Goal: Information Seeking & Learning: Learn about a topic

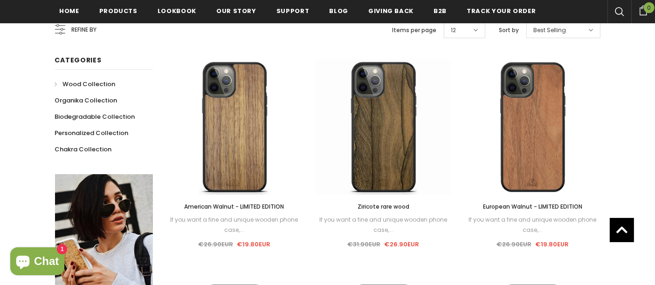
scroll to position [194, 0]
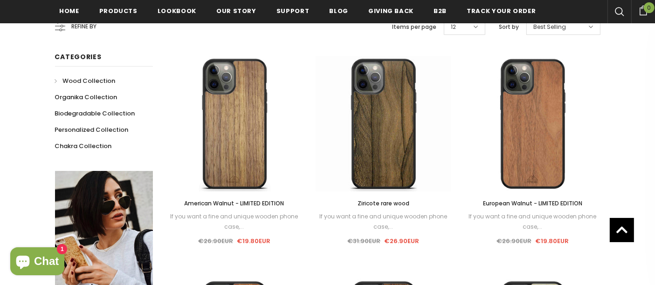
click at [394, 201] on span "Ziricote rare wood" at bounding box center [383, 203] width 52 height 8
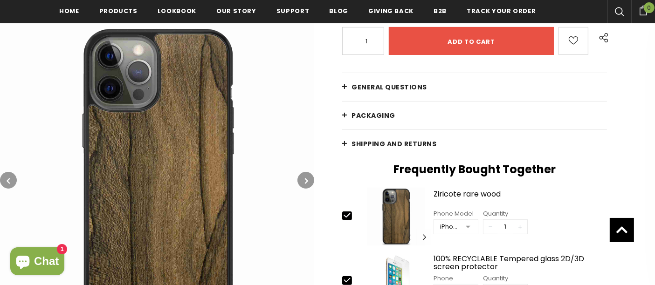
scroll to position [264, 0]
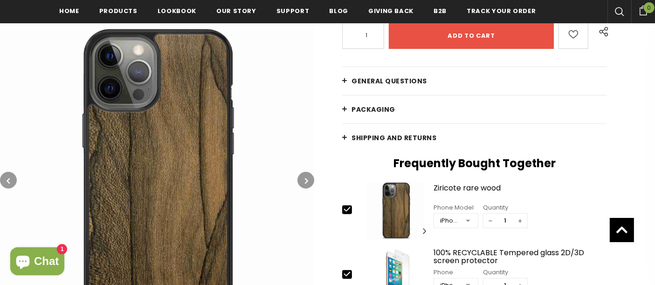
click at [380, 105] on span "PACKAGING" at bounding box center [373, 109] width 44 height 9
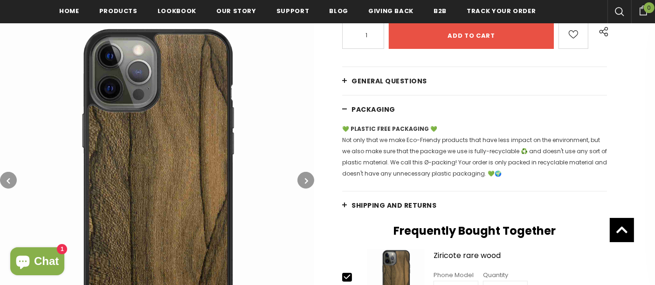
click at [380, 105] on span "PACKAGING" at bounding box center [373, 109] width 44 height 9
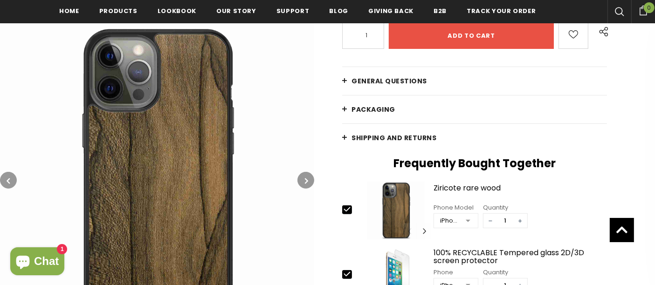
click at [377, 83] on span "General Questions" at bounding box center [388, 80] width 75 height 9
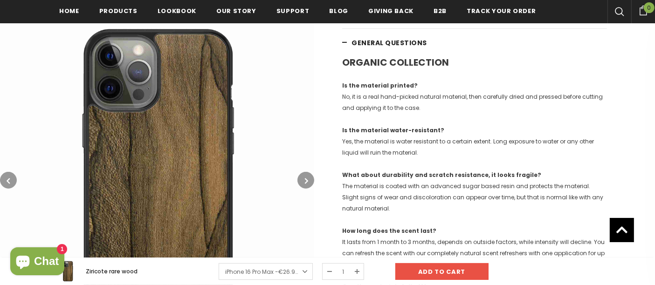
scroll to position [303, 0]
click at [400, 102] on p "Is the material printed? No, it is a real hand-picked natural material, then ca…" at bounding box center [474, 96] width 265 height 34
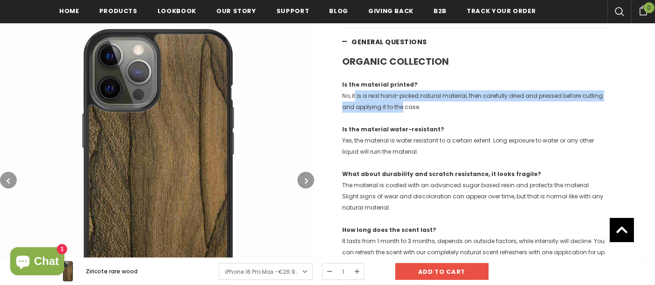
drag, startPoint x: 399, startPoint y: 102, endPoint x: 355, endPoint y: 94, distance: 45.4
click at [355, 94] on p "Is the material printed? No, it is a real hand-picked natural material, then ca…" at bounding box center [474, 96] width 265 height 34
drag, startPoint x: 355, startPoint y: 94, endPoint x: 412, endPoint y: 109, distance: 58.7
click at [412, 109] on p "Is the material printed? No, it is a real hand-picked natural material, then ca…" at bounding box center [474, 96] width 265 height 34
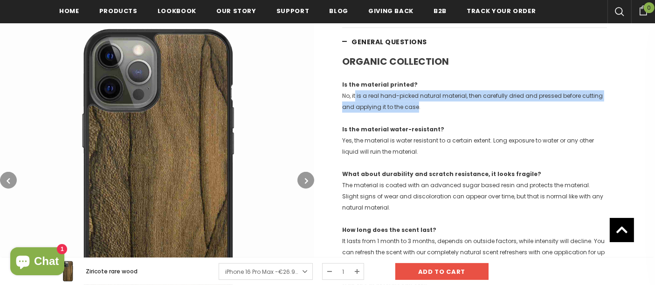
click at [412, 109] on p "Is the material printed? No, it is a real hand-picked natural material, then ca…" at bounding box center [474, 96] width 265 height 34
drag, startPoint x: 412, startPoint y: 109, endPoint x: 346, endPoint y: 96, distance: 67.0
click at [346, 96] on p "Is the material printed? No, it is a real hand-picked natural material, then ca…" at bounding box center [474, 96] width 265 height 34
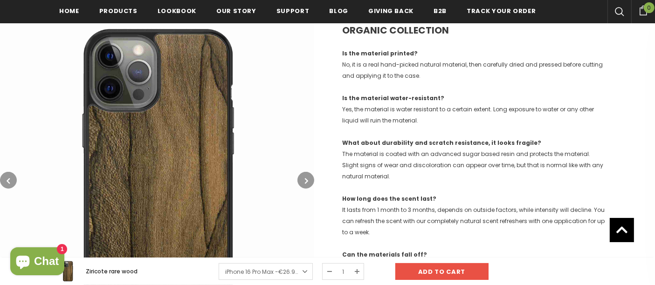
scroll to position [340, 0]
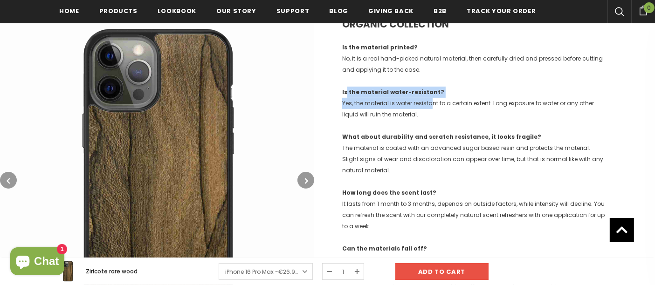
drag, startPoint x: 346, startPoint y: 96, endPoint x: 433, endPoint y: 108, distance: 88.1
click at [433, 108] on p "Is the material water-resistant? Yes, the material is water resistant to a cert…" at bounding box center [474, 104] width 265 height 34
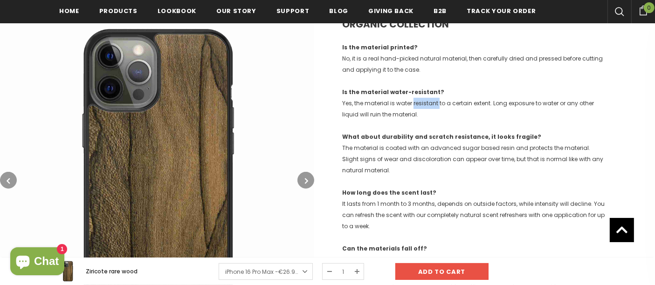
click at [433, 108] on p "Is the material water-resistant? Yes, the material is water resistant to a cert…" at bounding box center [474, 104] width 265 height 34
click at [430, 159] on p "What about durability and scratch resistance, it looks fragile? The material is…" at bounding box center [474, 153] width 265 height 45
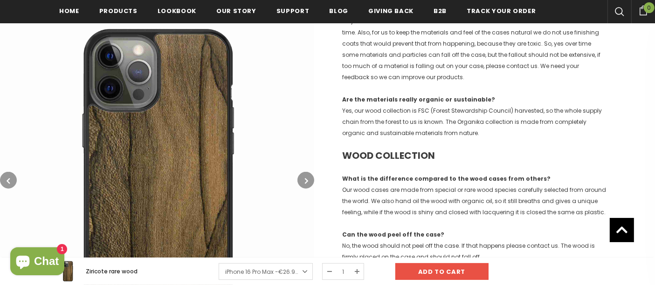
scroll to position [632, 0]
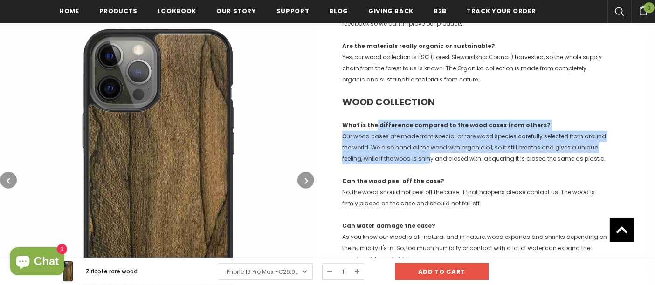
drag, startPoint x: 430, startPoint y: 159, endPoint x: 369, endPoint y: 120, distance: 72.5
click at [369, 120] on p "What is the difference compared to the wood cases from others? Our wood cases a…" at bounding box center [474, 142] width 265 height 45
drag, startPoint x: 369, startPoint y: 120, endPoint x: 508, endPoint y: 160, distance: 144.9
click at [508, 160] on p "What is the difference compared to the wood cases from others? Our wood cases a…" at bounding box center [474, 142] width 265 height 45
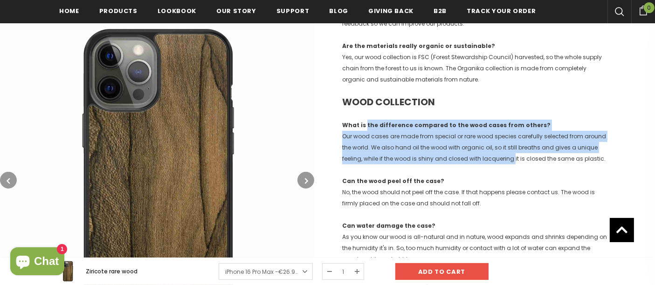
click at [508, 160] on p "What is the difference compared to the wood cases from others? Our wood cases a…" at bounding box center [474, 142] width 265 height 45
drag, startPoint x: 508, startPoint y: 160, endPoint x: 559, endPoint y: 123, distance: 63.4
click at [559, 123] on p "What is the difference compared to the wood cases from others? Our wood cases a…" at bounding box center [474, 142] width 265 height 45
drag, startPoint x: 559, startPoint y: 123, endPoint x: 599, endPoint y: 171, distance: 62.5
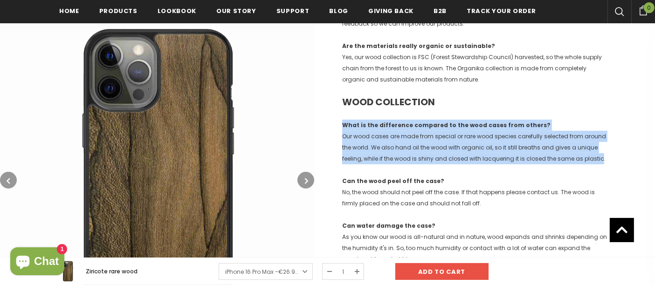
click at [599, 171] on div "ORGANIC COLLECTION Is the material printed? No, it is a real hand-picked natura…" at bounding box center [474, 231] width 265 height 1010
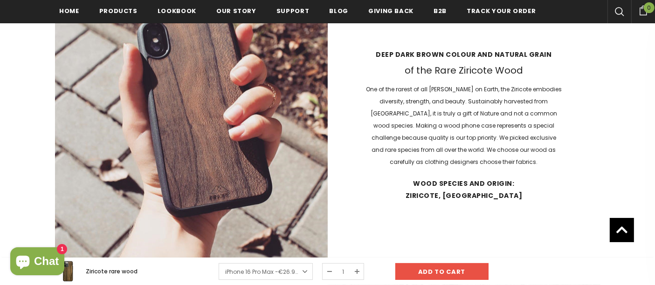
scroll to position [2015, 0]
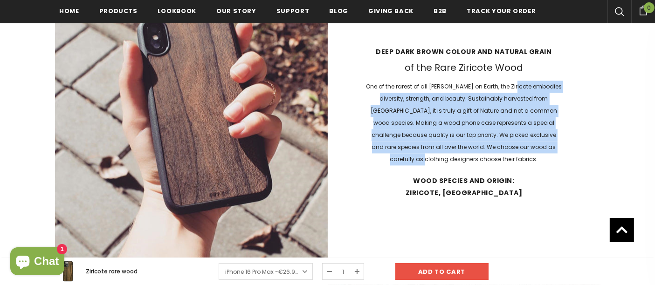
drag, startPoint x: 515, startPoint y: 96, endPoint x: 514, endPoint y: 155, distance: 58.7
click at [514, 155] on p "One of the rarest of all [PERSON_NAME] on Earth, the Ziricote embodies diversit…" at bounding box center [463, 123] width 196 height 85
drag, startPoint x: 514, startPoint y: 155, endPoint x: 494, endPoint y: 86, distance: 72.3
click at [494, 86] on div "Deep dark brown colour and natural grain of the Rare Ziricote Wood One of the r…" at bounding box center [464, 126] width 273 height 176
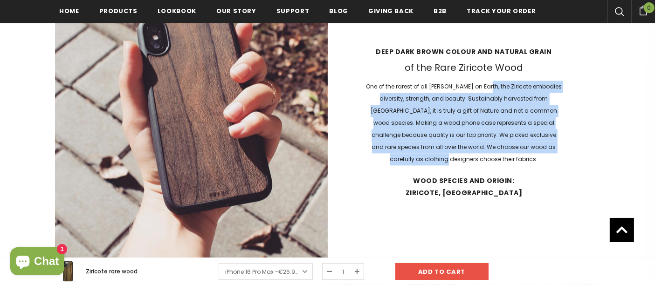
click at [494, 86] on div "Deep dark brown colour and natural grain of the Rare Ziricote Wood One of the r…" at bounding box center [464, 126] width 273 height 176
drag, startPoint x: 494, startPoint y: 86, endPoint x: 508, endPoint y: 167, distance: 82.4
click at [508, 167] on div "Deep dark brown colour and natural grain of the Rare Ziricote Wood One of the r…" at bounding box center [464, 126] width 273 height 176
click at [508, 165] on p "One of the rarest of all [PERSON_NAME] on Earth, the Ziricote embodies diversit…" at bounding box center [463, 123] width 196 height 85
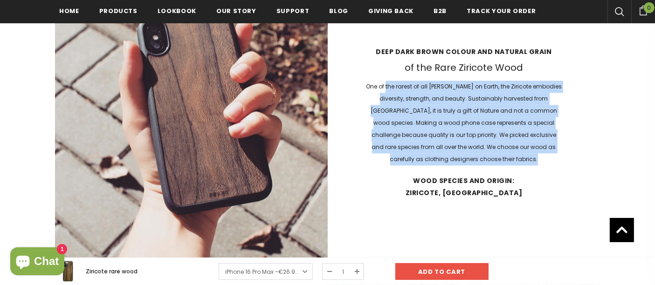
drag, startPoint x: 508, startPoint y: 167, endPoint x: 386, endPoint y: 98, distance: 140.6
click at [386, 98] on p "One of the rarest of all [PERSON_NAME] on Earth, the Ziricote embodies diversit…" at bounding box center [463, 123] width 196 height 85
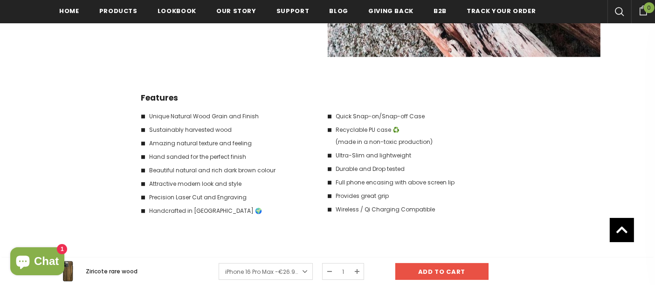
scroll to position [2511, 0]
